Goal: Transaction & Acquisition: Purchase product/service

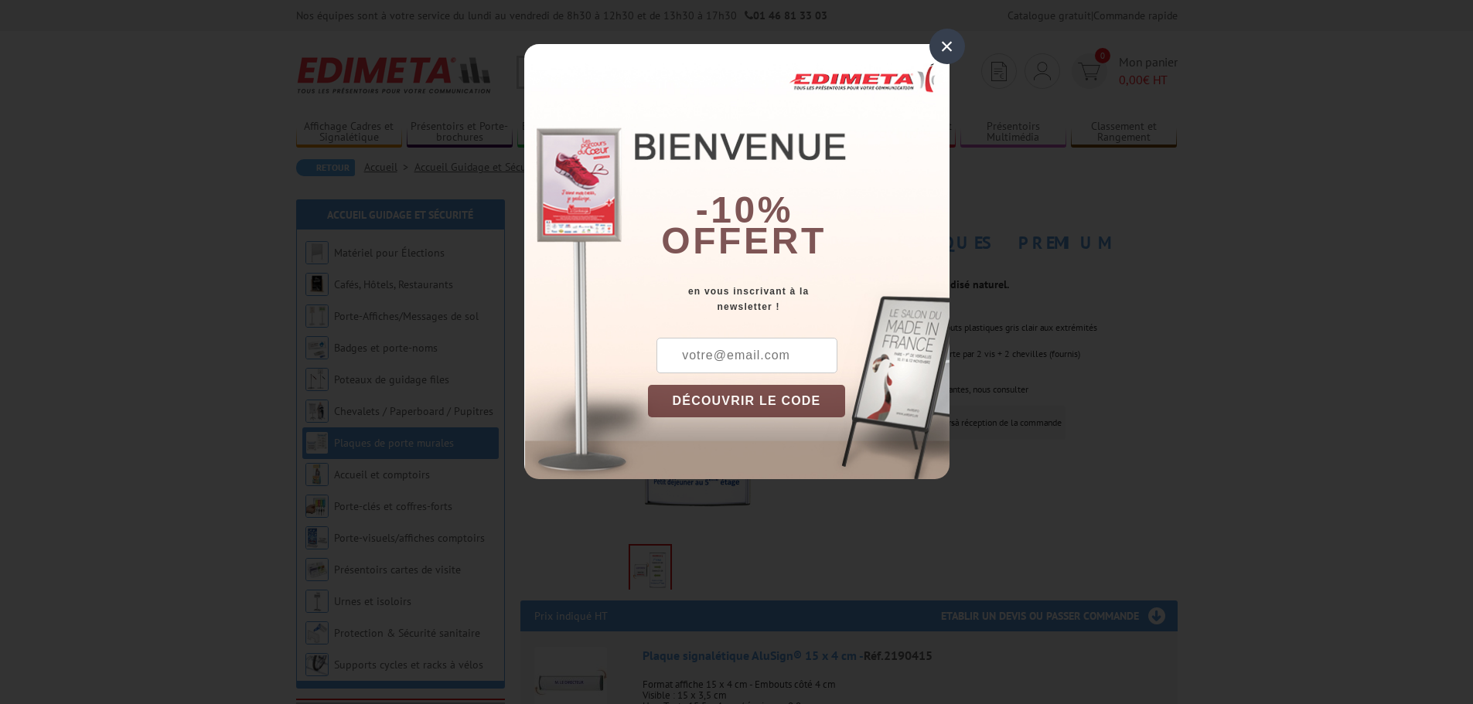
click at [762, 358] on input "text" at bounding box center [746, 356] width 181 height 36
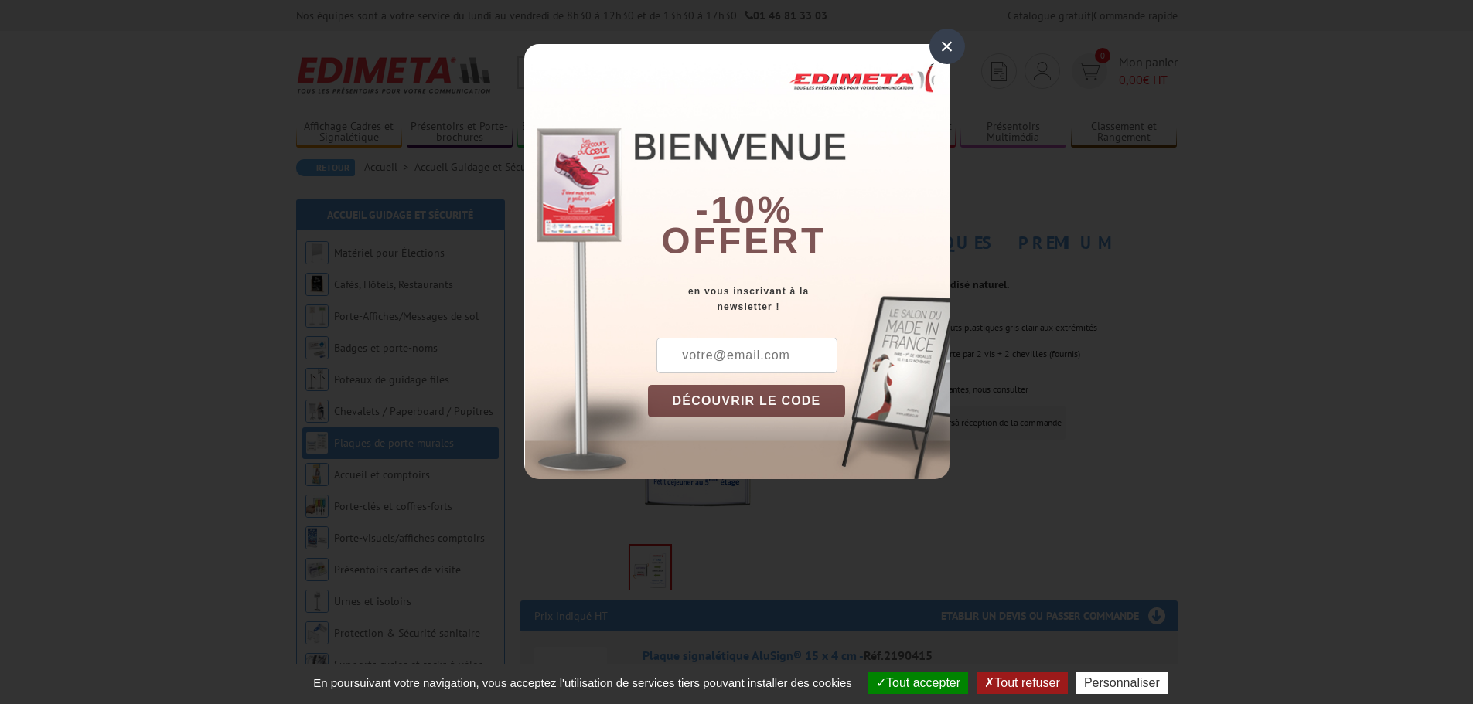
click at [779, 360] on input "text" at bounding box center [746, 356] width 181 height 36
type input "gp.laurelematte@orange.fr"
click at [769, 400] on button "DÉCOUVRIR LE CODE" at bounding box center [747, 401] width 198 height 32
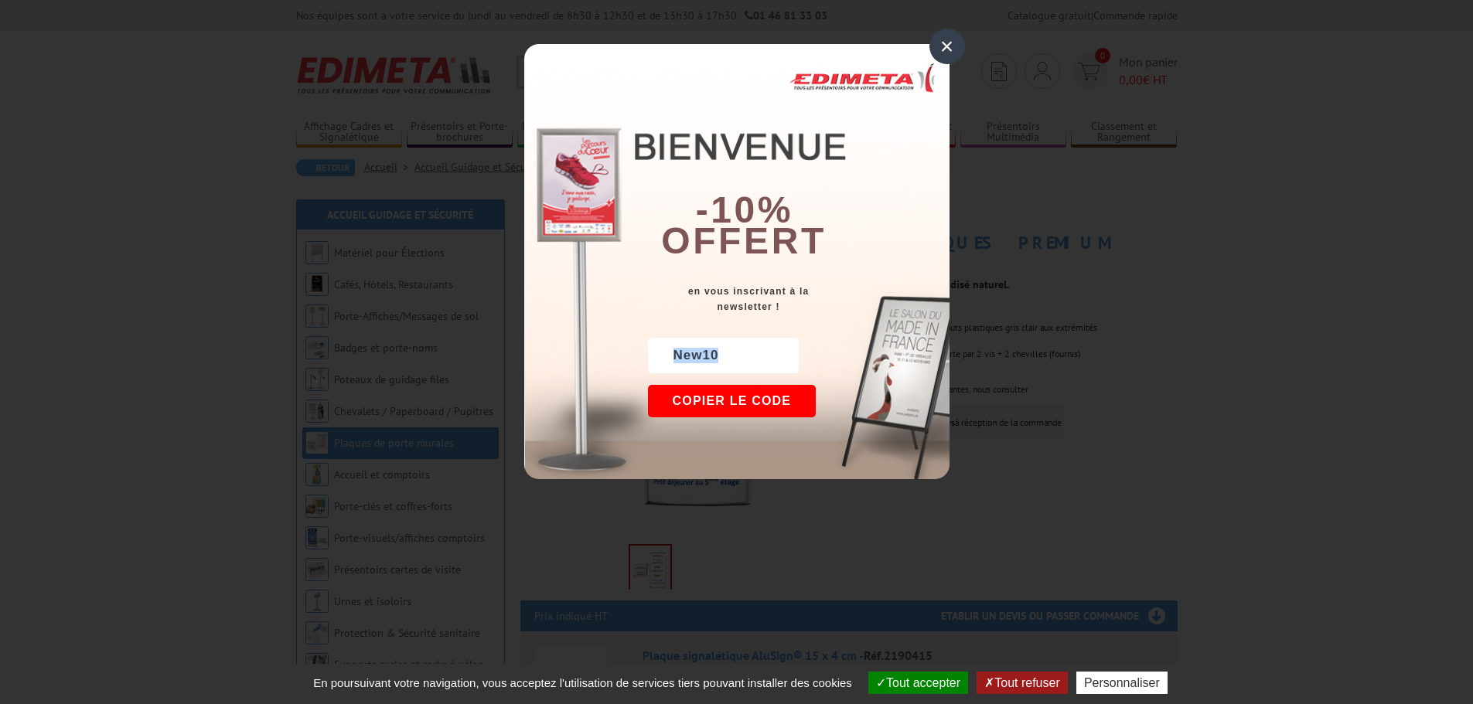
drag, startPoint x: 722, startPoint y: 355, endPoint x: 670, endPoint y: 355, distance: 51.8
click at [670, 355] on div "New10" at bounding box center [723, 356] width 151 height 36
copy div "New10"
click at [941, 50] on div "×" at bounding box center [947, 47] width 36 height 36
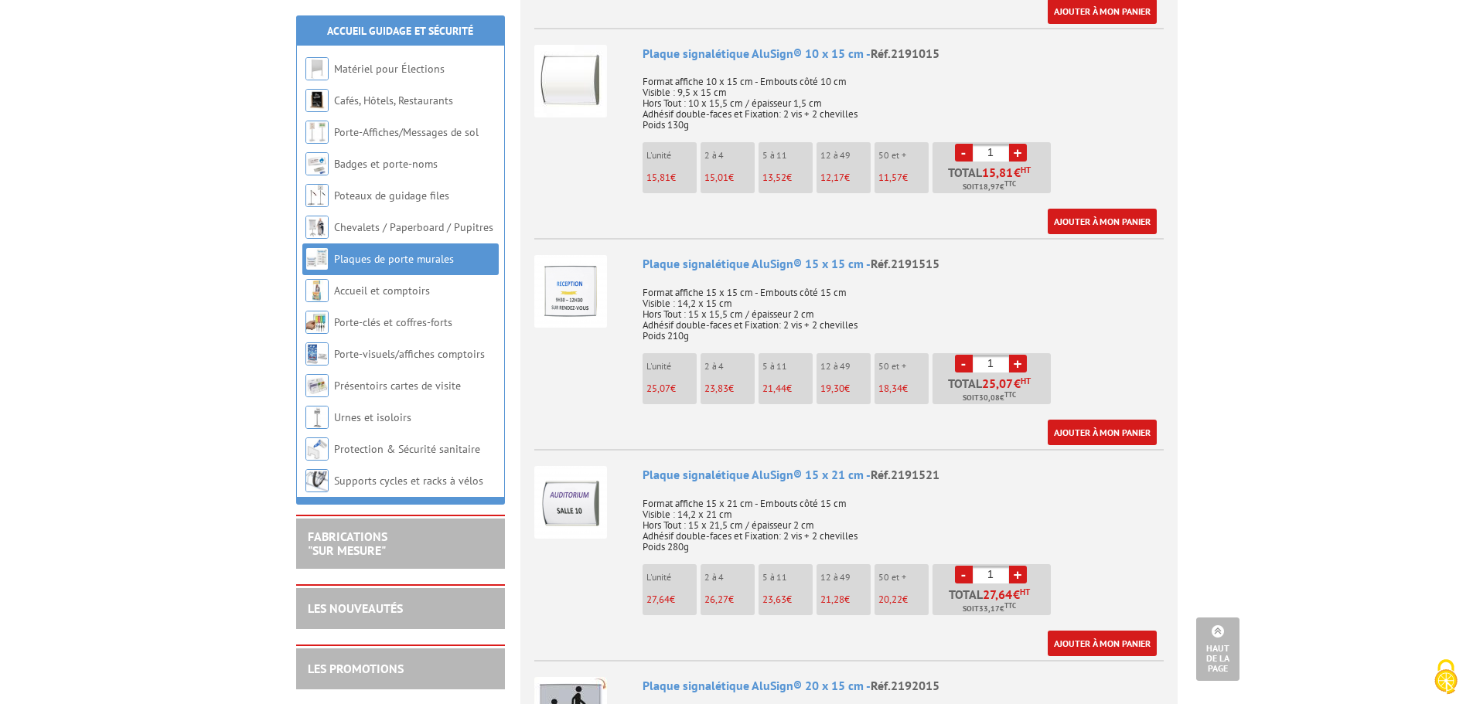
scroll to position [1160, 0]
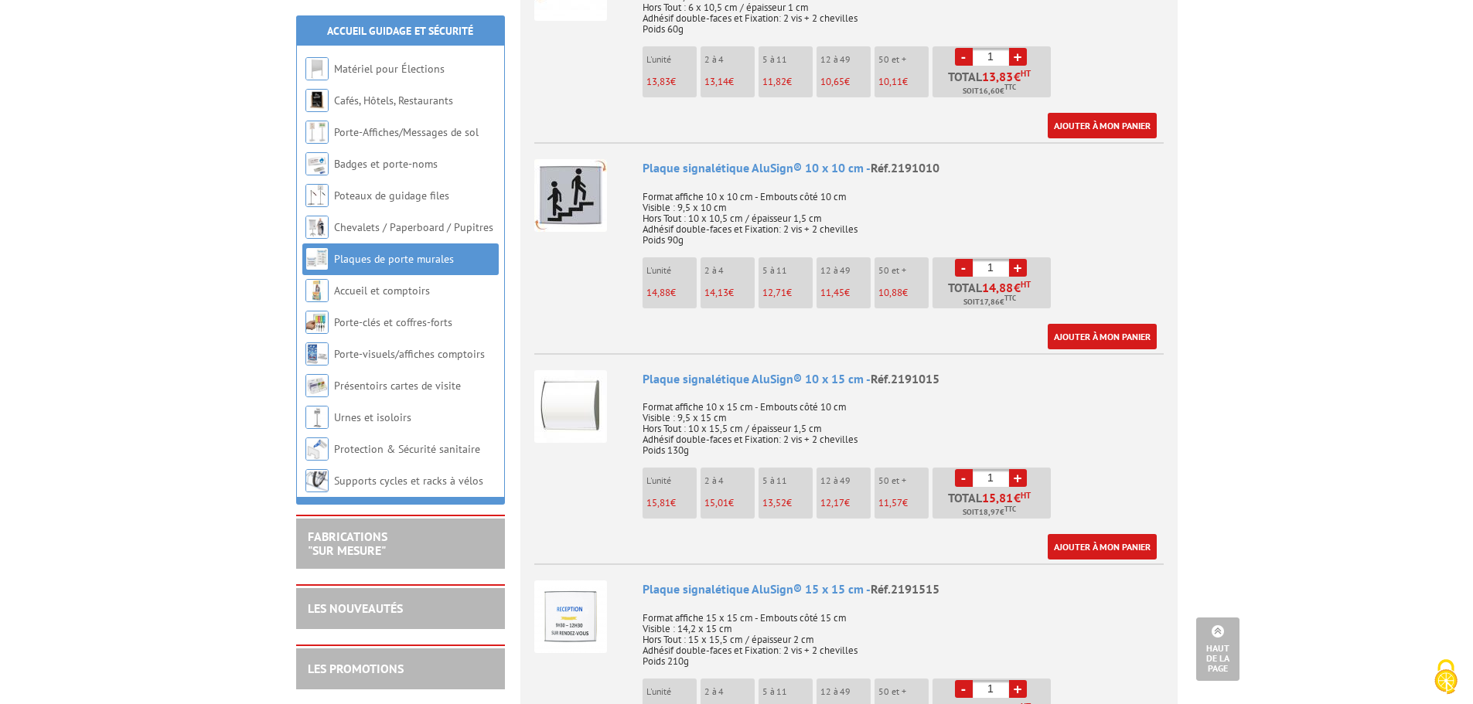
scroll to position [850, 0]
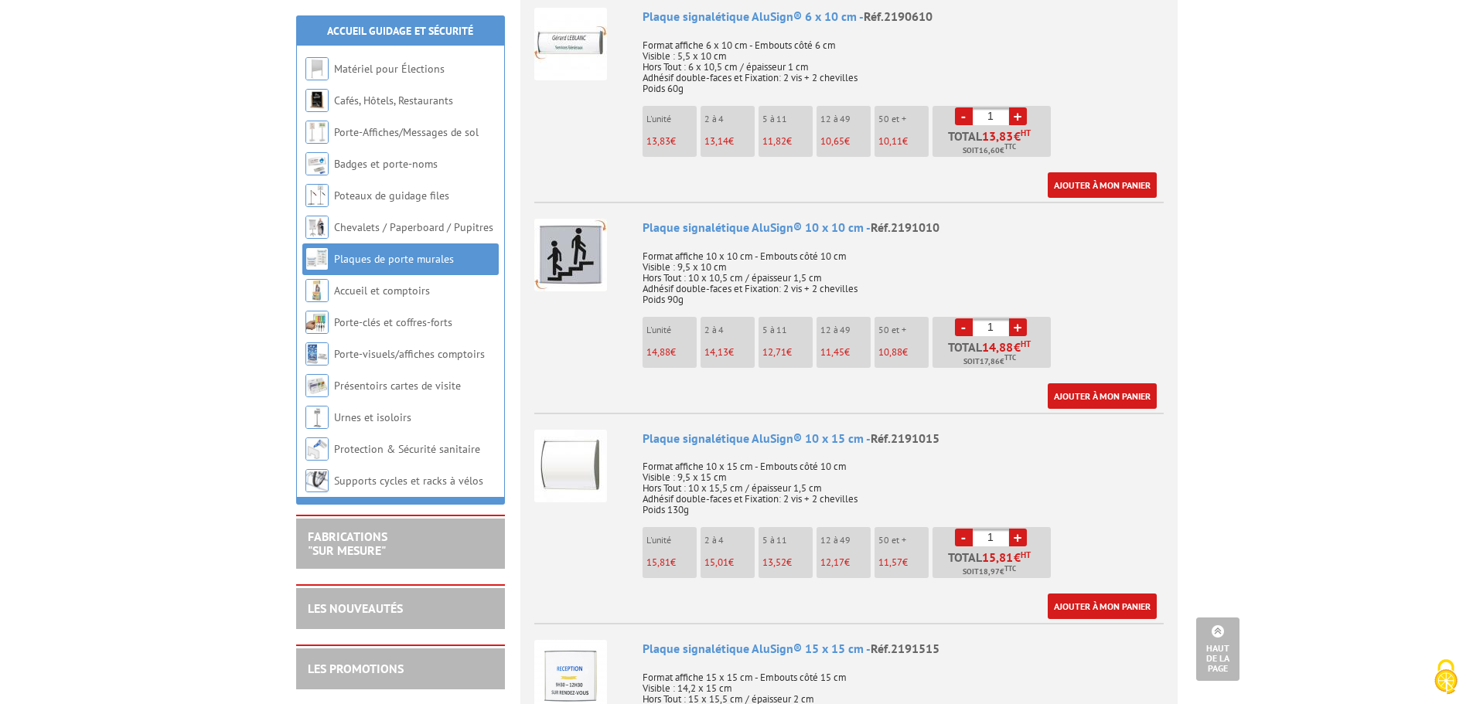
click at [567, 438] on img at bounding box center [570, 466] width 73 height 73
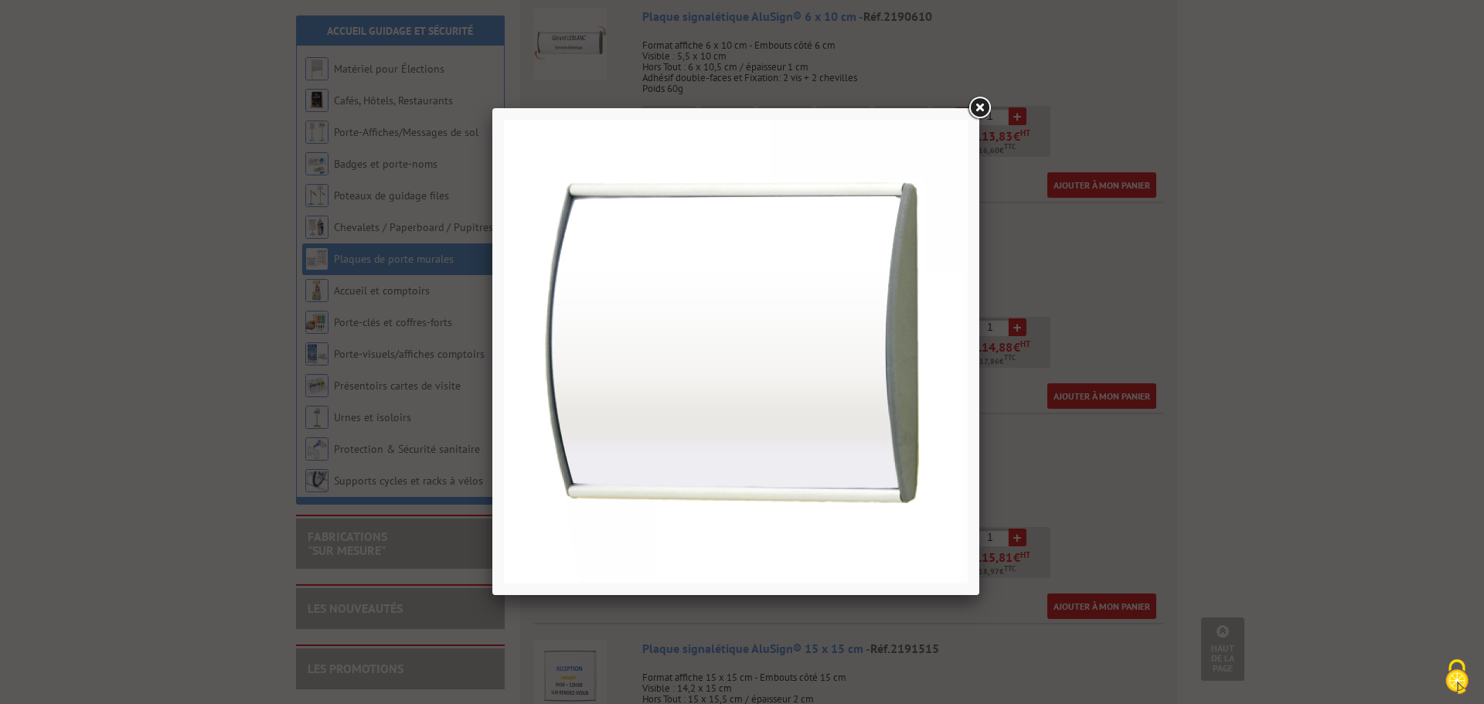
click at [982, 105] on link at bounding box center [980, 108] width 28 height 28
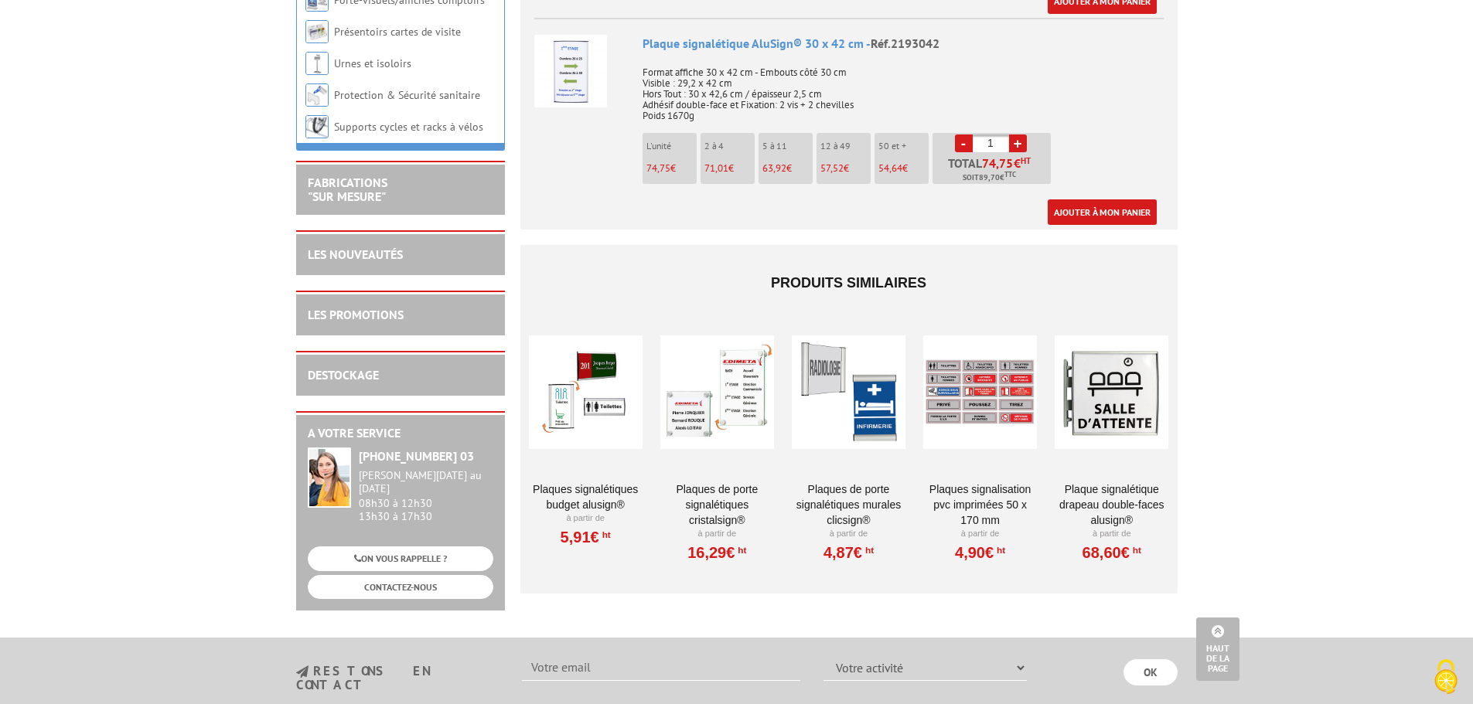
scroll to position [2938, 0]
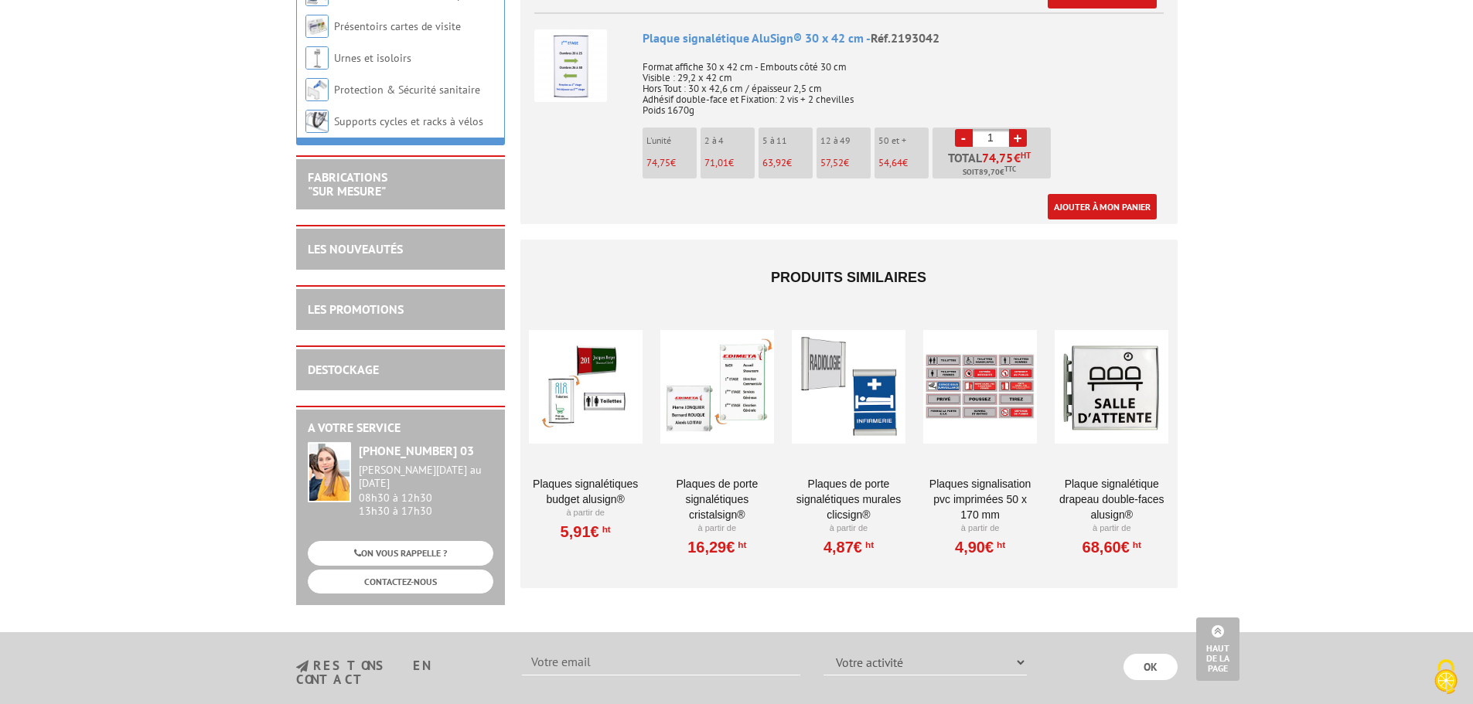
click at [599, 354] on div at bounding box center [586, 387] width 114 height 155
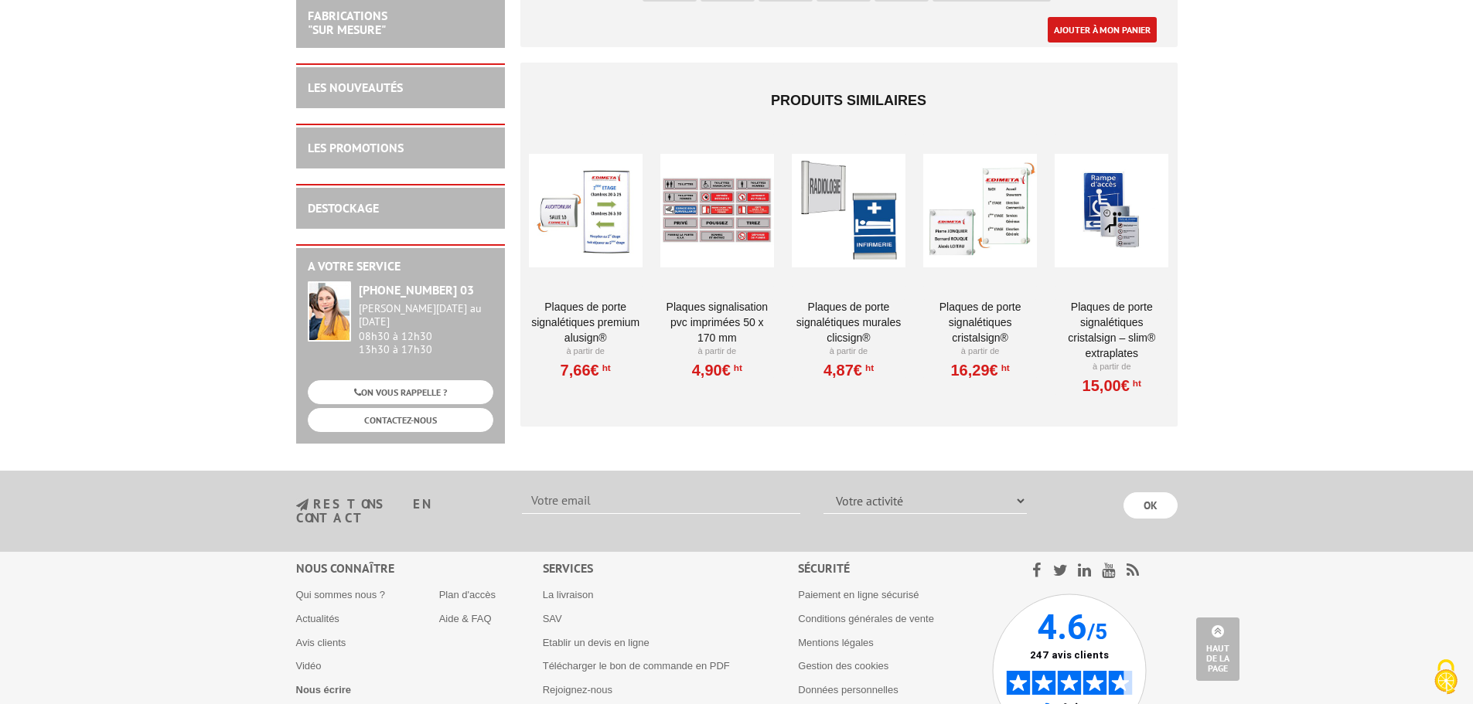
scroll to position [3943, 0]
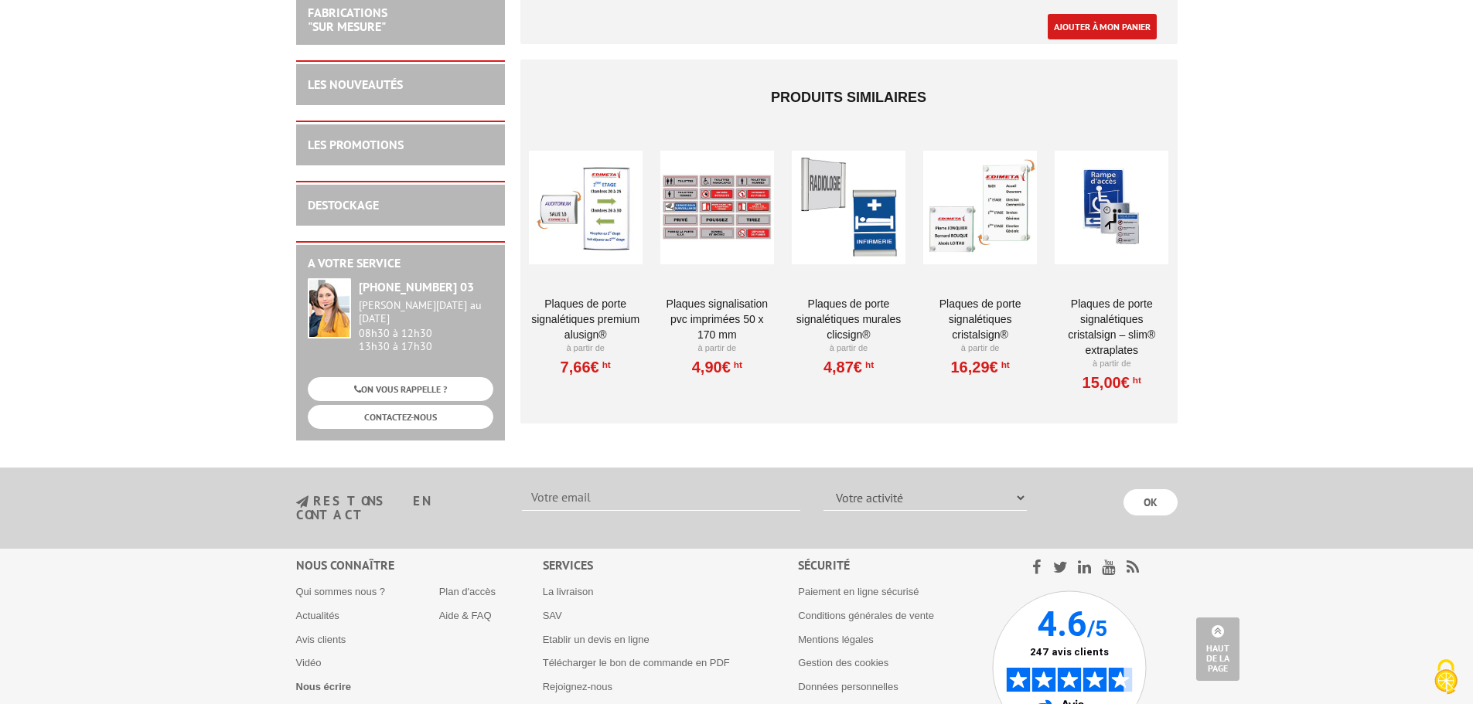
click at [571, 206] on div at bounding box center [586, 207] width 114 height 155
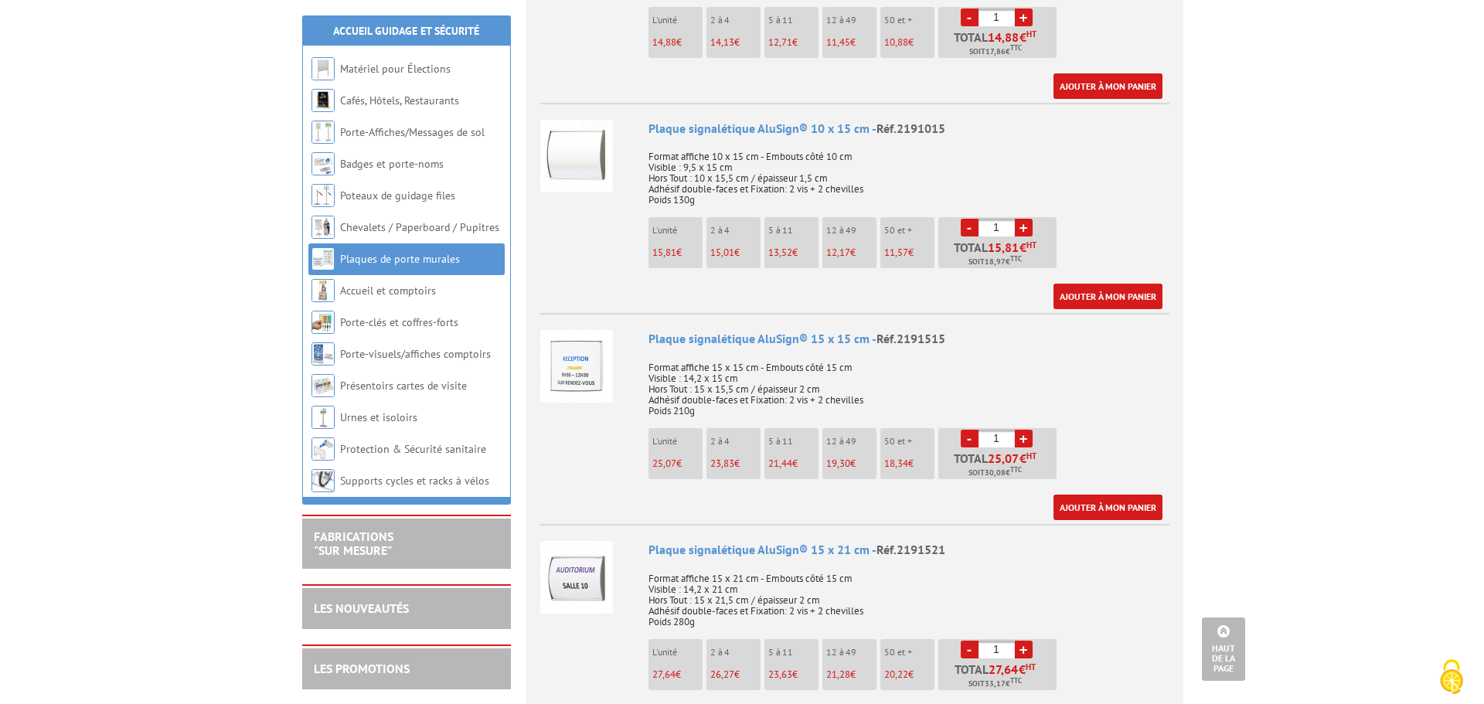
scroll to position [1160, 0]
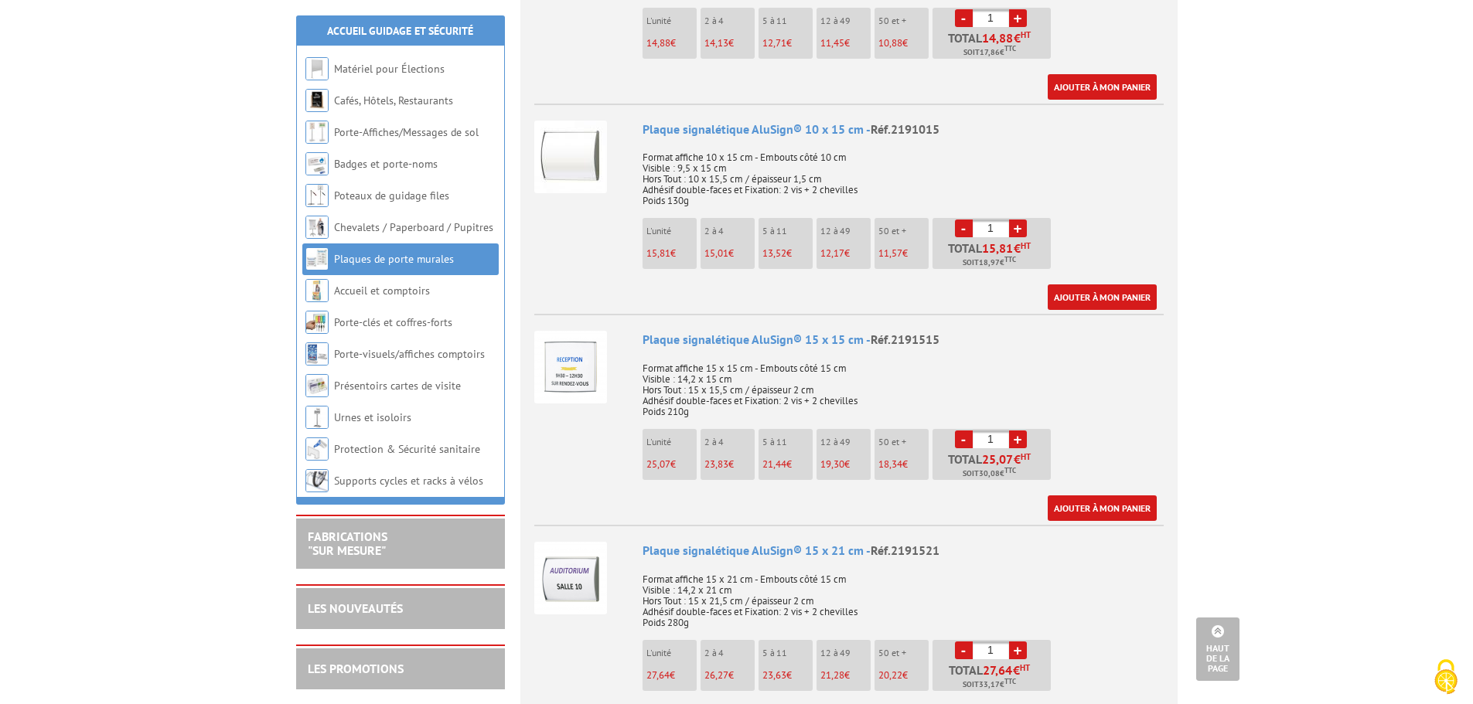
click at [992, 220] on input "1" at bounding box center [991, 229] width 36 height 18
type input "20"
click at [1109, 285] on link "Ajouter à mon panier" at bounding box center [1102, 298] width 109 height 26
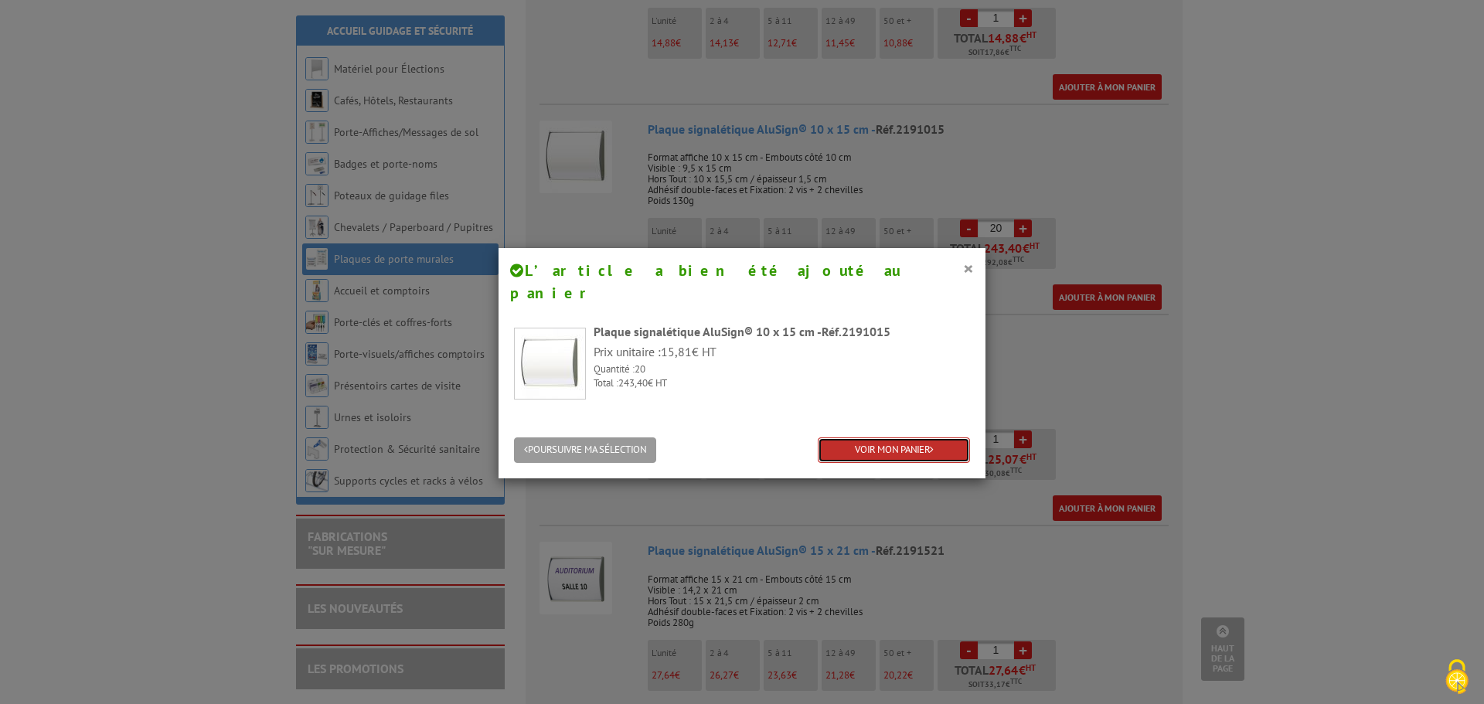
click at [890, 438] on link "VOIR MON PANIER" at bounding box center [894, 451] width 152 height 26
